Goal: Find specific page/section: Find specific page/section

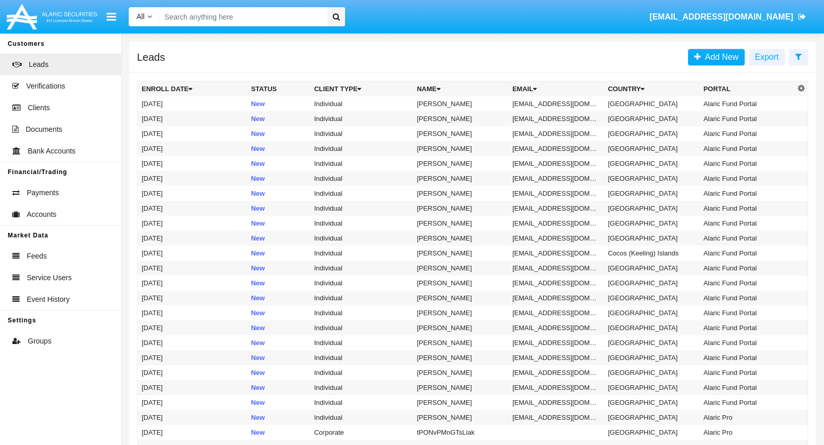
click at [234, 18] on input "Search" at bounding box center [242, 16] width 164 height 19
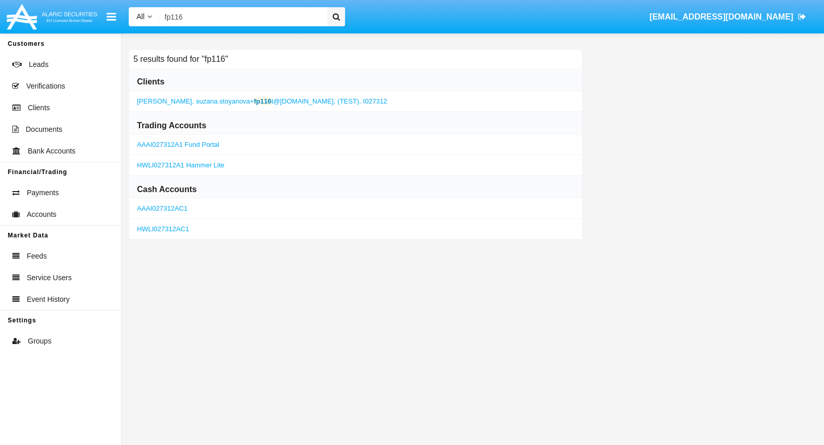
type input "fp116"
click at [221, 104] on span "suzana.stoyanova+ fp116 t@[DOMAIN_NAME]," at bounding box center [266, 101] width 140 height 8
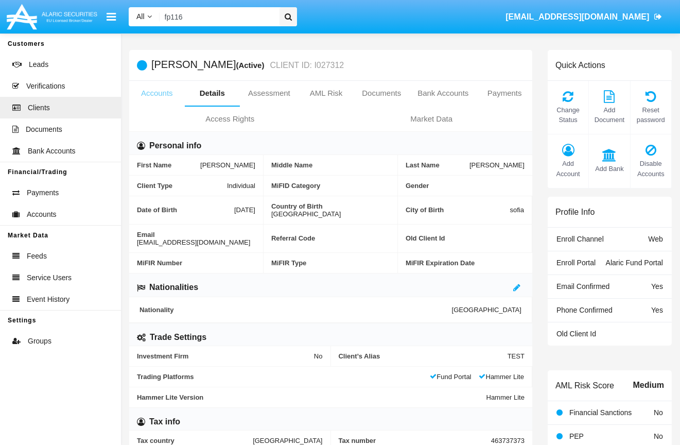
click at [150, 94] on link "Accounts" at bounding box center [157, 93] width 56 height 25
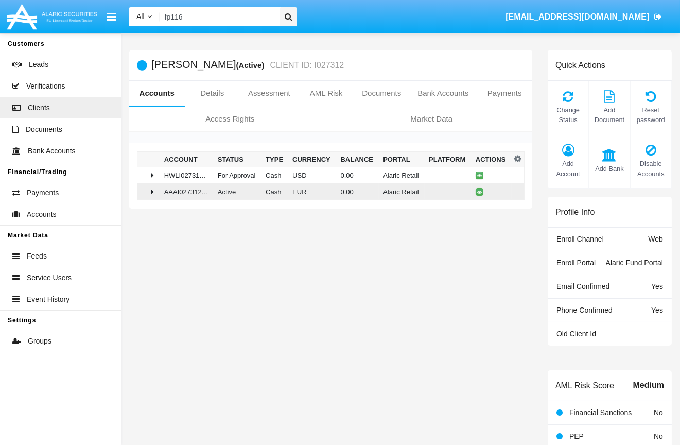
click at [151, 191] on icon at bounding box center [152, 191] width 3 height 8
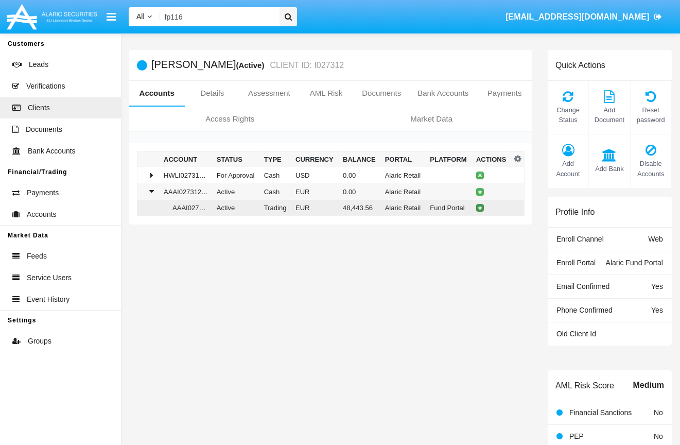
click at [479, 209] on icon at bounding box center [480, 207] width 5 height 5
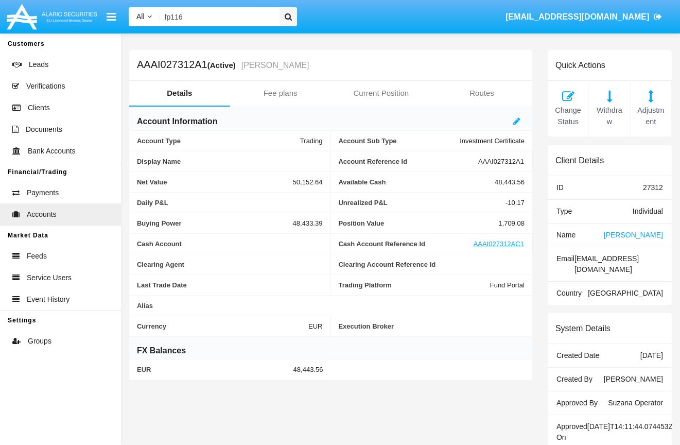
click at [649, 15] on span "[EMAIL_ADDRESS][DOMAIN_NAME]" at bounding box center [578, 16] width 144 height 9
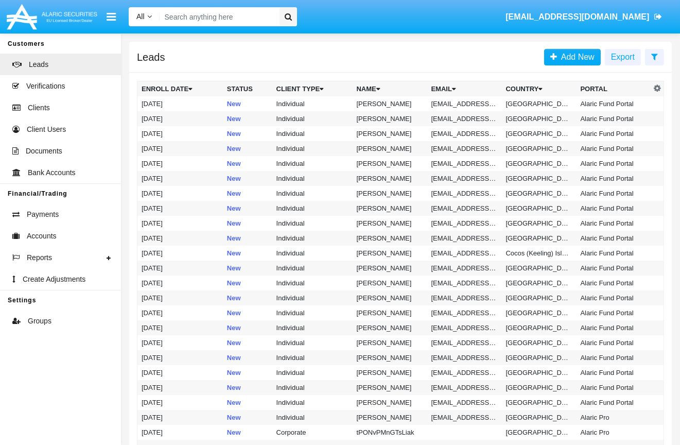
click at [222, 14] on input "Search" at bounding box center [218, 16] width 116 height 19
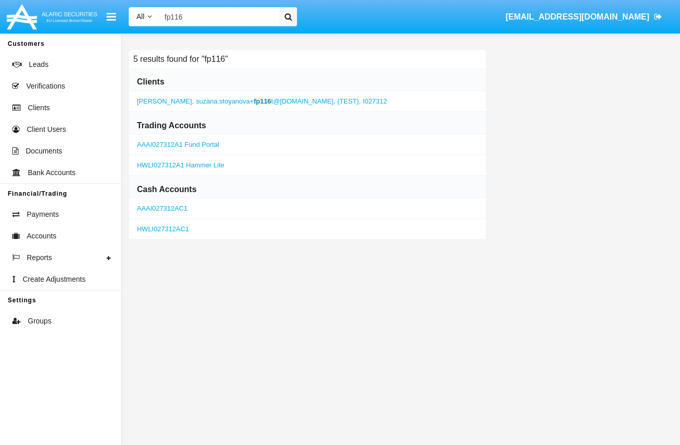
type input "fp116"
click at [169, 143] on link "AAAI027312A1 Fund Portal" at bounding box center [178, 145] width 82 height 8
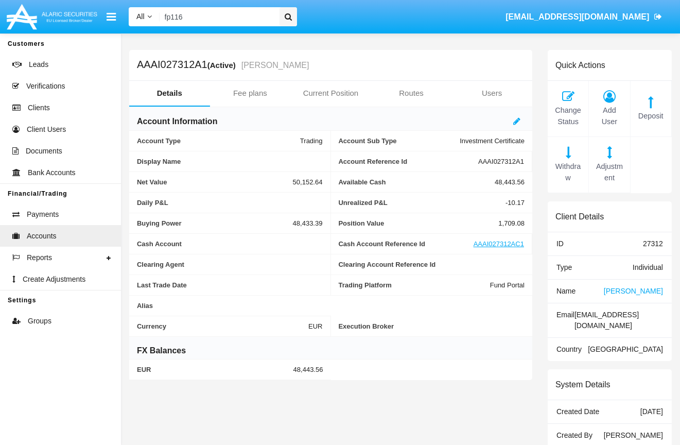
click at [652, 13] on link "suzana.stoyanova+crmOpT@alaricsecurities.com" at bounding box center [584, 17] width 166 height 29
